Goal: Task Accomplishment & Management: Use online tool/utility

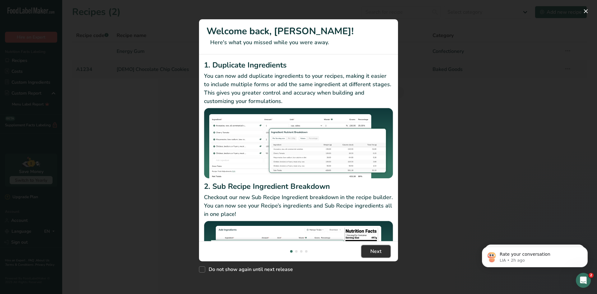
click at [379, 250] on span "Next" at bounding box center [375, 251] width 11 height 7
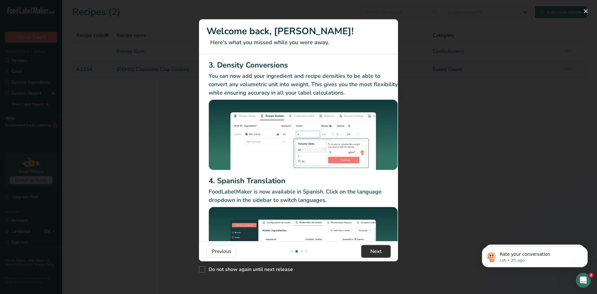
click at [379, 250] on span "Next" at bounding box center [375, 251] width 11 height 7
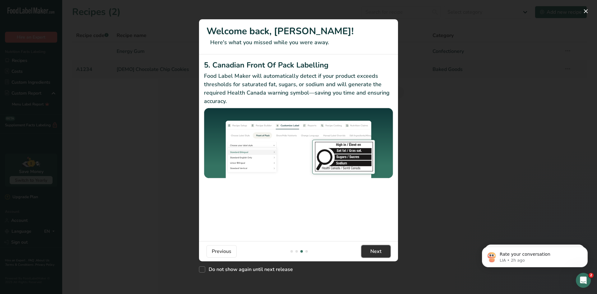
click at [379, 250] on span "Next" at bounding box center [375, 251] width 11 height 7
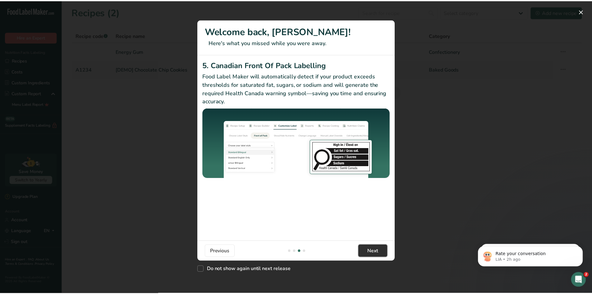
scroll to position [0, 592]
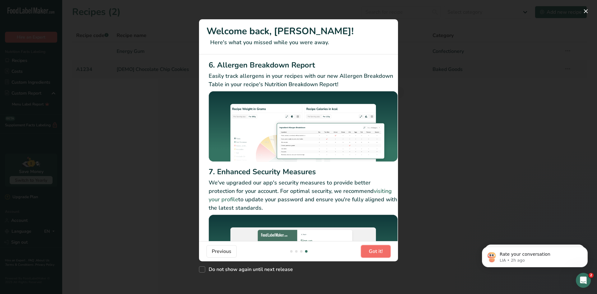
click at [383, 250] on span "Got it!" at bounding box center [376, 251] width 14 height 7
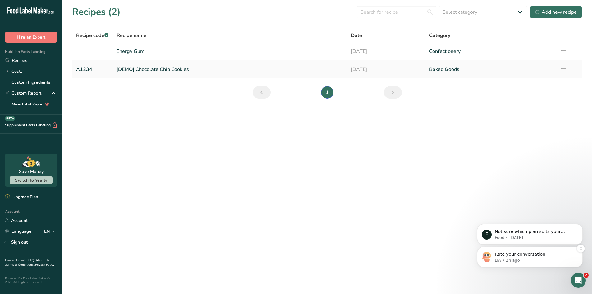
click at [534, 262] on p "LIA • 2h ago" at bounding box center [535, 261] width 80 height 6
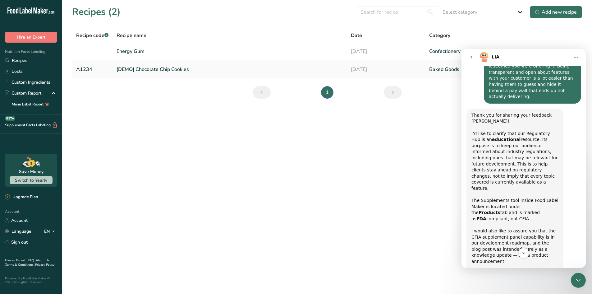
scroll to position [670, 0]
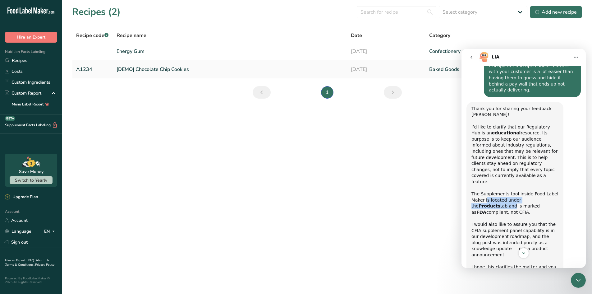
drag, startPoint x: 486, startPoint y: 151, endPoint x: 555, endPoint y: 153, distance: 68.8
click at [555, 191] on div "The Supplements tool inside Food Label Maker is located under the Products tab …" at bounding box center [515, 206] width 87 height 30
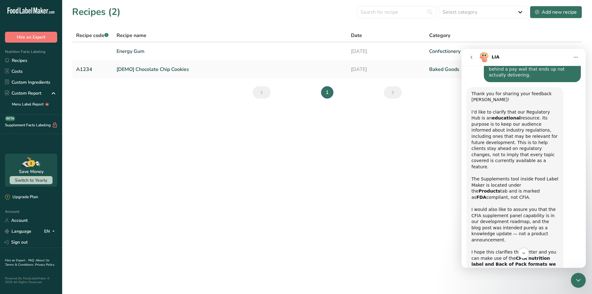
scroll to position [701, 0]
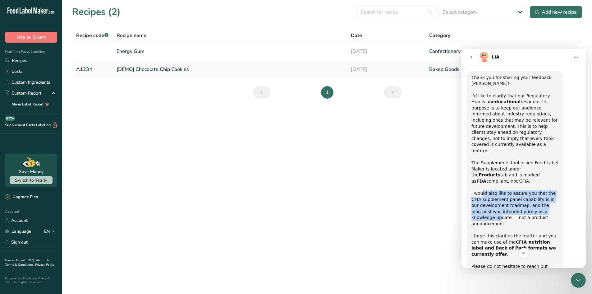
drag, startPoint x: 482, startPoint y: 140, endPoint x: 548, endPoint y: 159, distance: 69.0
click at [548, 190] on div "I would also like to assure you that the CFIA supplement panel capability is in…" at bounding box center [515, 226] width 87 height 73
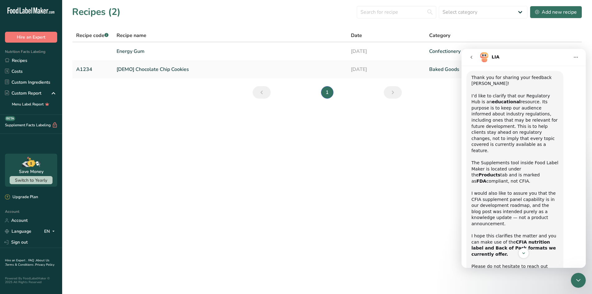
click at [549, 190] on div "I would also like to assure you that the CFIA supplement panel capability is in…" at bounding box center [515, 226] width 87 height 73
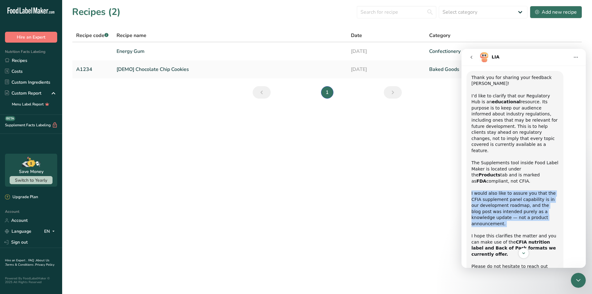
drag, startPoint x: 548, startPoint y: 167, endPoint x: 485, endPoint y: 134, distance: 71.1
click at [486, 133] on div "Thank you for sharing your feedback [PERSON_NAME]! I’d like to clarify that our…" at bounding box center [515, 203] width 87 height 256
click at [485, 160] on div "The Supplements tool inside Food Label Maker is located under the Products tab …" at bounding box center [515, 175] width 87 height 30
drag, startPoint x: 473, startPoint y: 137, endPoint x: 534, endPoint y: 165, distance: 67.2
click at [532, 190] on div "I would also like to assure you that the CFIA supplement panel capability is in…" at bounding box center [515, 226] width 87 height 73
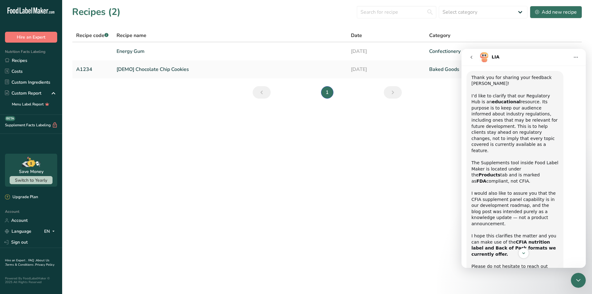
drag, startPoint x: 534, startPoint y: 165, endPoint x: 546, endPoint y: 166, distance: 12.8
click at [535, 190] on div "I would also like to assure you that the CFIA supplement panel capability is in…" at bounding box center [515, 226] width 87 height 73
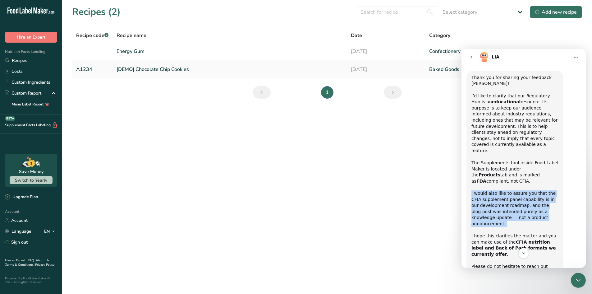
drag, startPoint x: 538, startPoint y: 163, endPoint x: 474, endPoint y: 132, distance: 71.2
click at [474, 132] on div "Thank you for sharing your feedback [PERSON_NAME]! I’d like to clarify that our…" at bounding box center [515, 203] width 87 height 256
click at [474, 160] on div "The Supplements tool inside Food Label Maker is located under the Products tab …" at bounding box center [515, 175] width 87 height 30
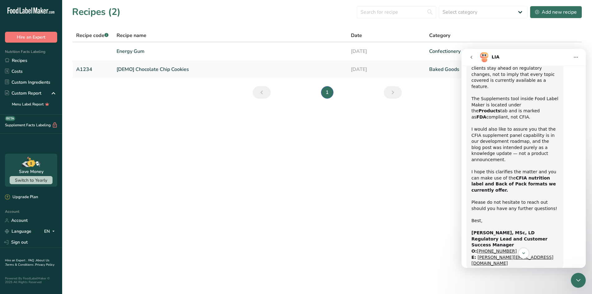
scroll to position [766, 0]
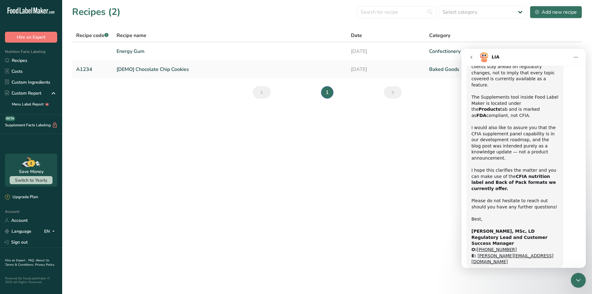
type textarea "r"
type textarea "R"
click at [150, 48] on link "Energy Gum" at bounding box center [230, 51] width 227 height 13
